Goal: Transaction & Acquisition: Purchase product/service

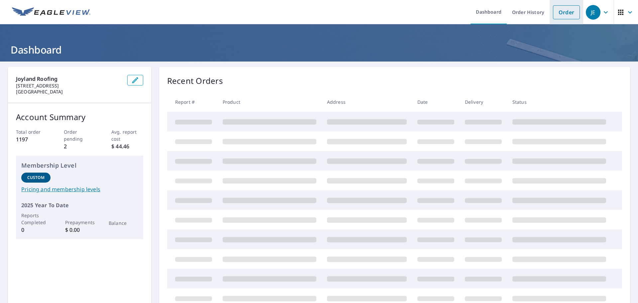
click at [553, 16] on link "Order" at bounding box center [566, 12] width 27 height 14
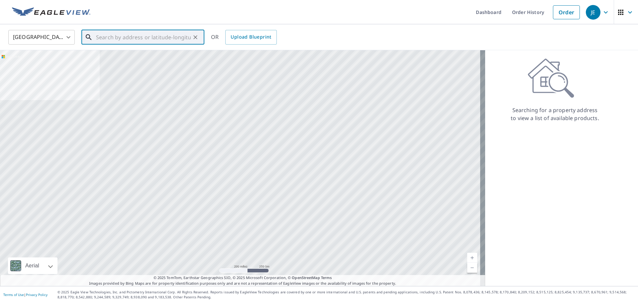
click at [149, 38] on input "text" at bounding box center [143, 37] width 95 height 19
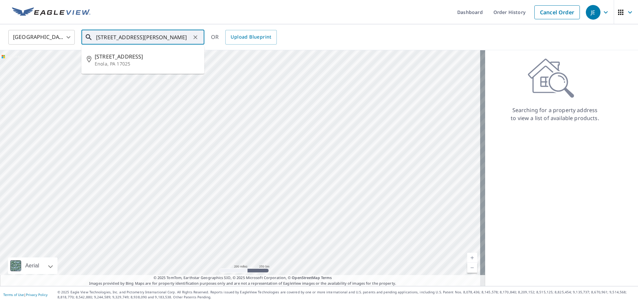
type input "[STREET_ADDRESS][PERSON_NAME]"
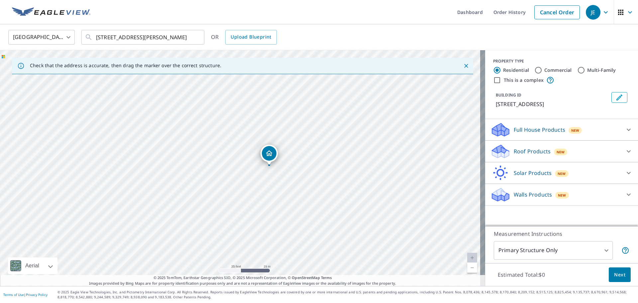
drag, startPoint x: 258, startPoint y: 176, endPoint x: 286, endPoint y: 175, distance: 27.9
click at [286, 175] on div "[STREET_ADDRESS]" at bounding box center [242, 168] width 485 height 236
drag, startPoint x: 269, startPoint y: 157, endPoint x: 238, endPoint y: 139, distance: 36.5
drag, startPoint x: 287, startPoint y: 182, endPoint x: 299, endPoint y: 208, distance: 28.8
click at [299, 208] on div "[STREET_ADDRESS]" at bounding box center [242, 168] width 485 height 236
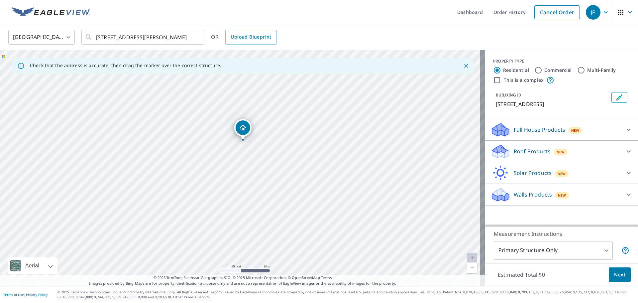
drag, startPoint x: 299, startPoint y: 208, endPoint x: 290, endPoint y: 155, distance: 54.3
click at [290, 155] on div "[STREET_ADDRESS]" at bounding box center [242, 168] width 485 height 236
drag, startPoint x: 248, startPoint y: 131, endPoint x: 290, endPoint y: 134, distance: 42.7
drag, startPoint x: 264, startPoint y: 166, endPoint x: 281, endPoint y: 141, distance: 30.9
click at [281, 141] on div "[STREET_ADDRESS]" at bounding box center [242, 168] width 485 height 236
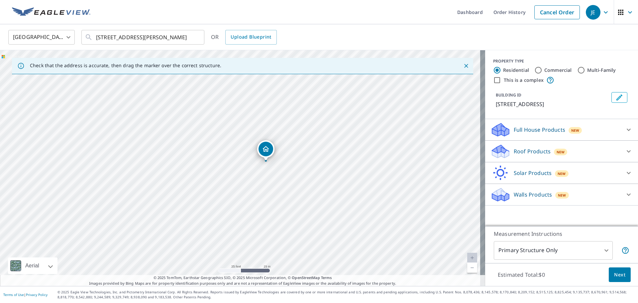
drag, startPoint x: 264, startPoint y: 110, endPoint x: 265, endPoint y: 153, distance: 43.2
click at [463, 64] on icon "Close" at bounding box center [466, 65] width 7 height 7
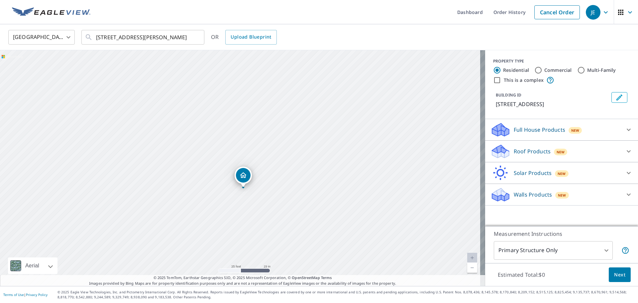
drag, startPoint x: 258, startPoint y: 148, endPoint x: 263, endPoint y: 175, distance: 27.3
click at [263, 175] on div "[STREET_ADDRESS]" at bounding box center [242, 168] width 485 height 236
drag, startPoint x: 263, startPoint y: 155, endPoint x: 271, endPoint y: 187, distance: 32.7
click at [271, 187] on div "[STREET_ADDRESS]" at bounding box center [242, 168] width 485 height 236
drag, startPoint x: 251, startPoint y: 216, endPoint x: 264, endPoint y: 173, distance: 45.5
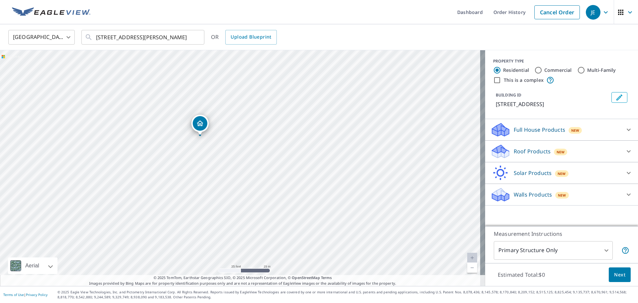
drag, startPoint x: 244, startPoint y: 158, endPoint x: 198, endPoint y: 123, distance: 57.5
drag, startPoint x: 239, startPoint y: 157, endPoint x: 220, endPoint y: 197, distance: 44.2
drag, startPoint x: 244, startPoint y: 155, endPoint x: 287, endPoint y: 194, distance: 58.6
drag, startPoint x: 240, startPoint y: 152, endPoint x: 262, endPoint y: 109, distance: 48.6
